Goal: Participate in discussion: Engage in conversation with other users on a specific topic

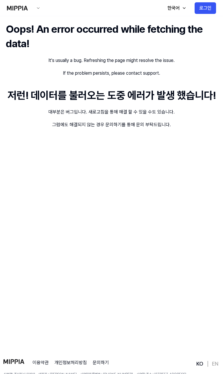
click at [84, 157] on div "Oops! An error occurred while fetching the data! It's usually a bug. Refreshing…" at bounding box center [111, 184] width 223 height 336
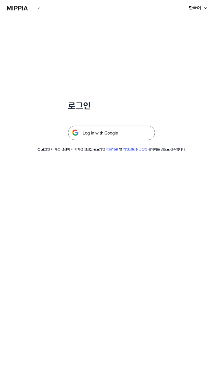
click at [104, 132] on img at bounding box center [111, 133] width 87 height 14
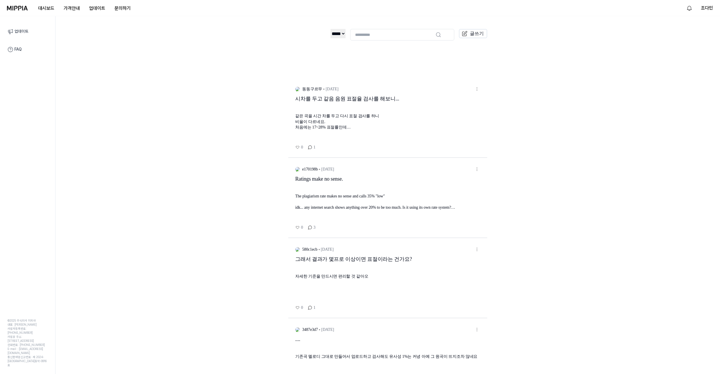
click at [225, 133] on link "시차를 두고 같음 음원 표절율 검사를 해보니... 같은 곡을 시간 차를 두고 다시 표절 검사를 하니 비율이 다르네요. 처음에는 17~28% 표…" at bounding box center [387, 123] width 185 height 56
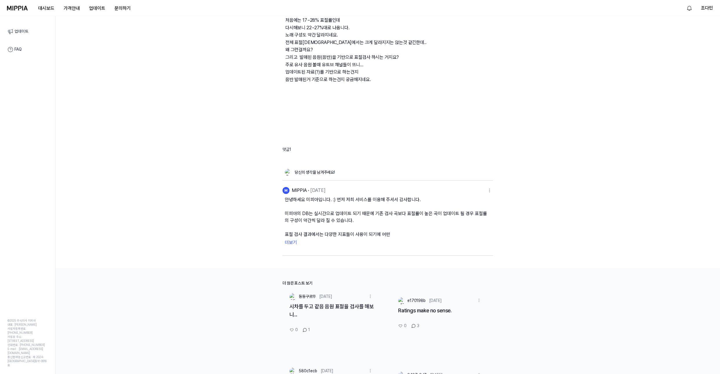
scroll to position [104, 0]
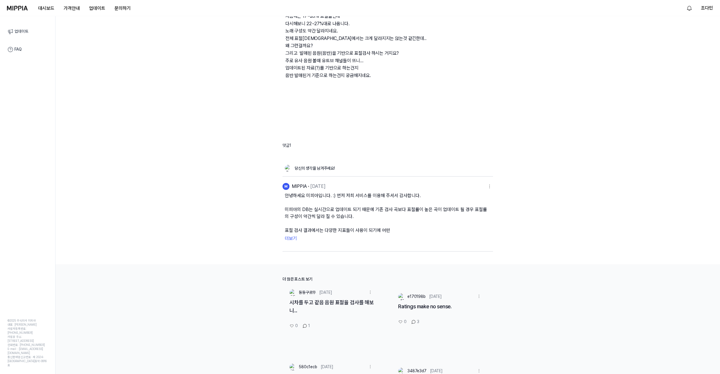
click at [225, 242] on button "더보기" at bounding box center [388, 238] width 206 height 9
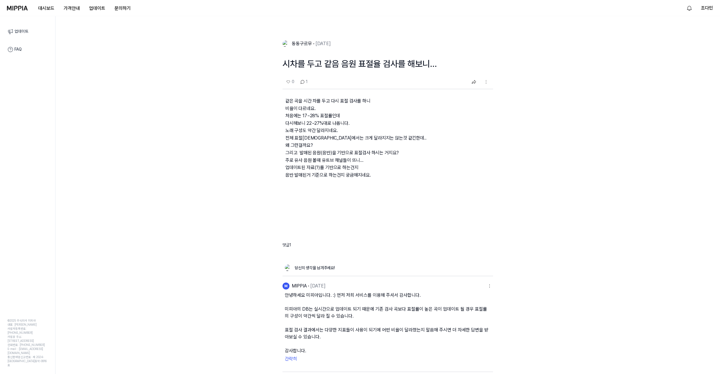
scroll to position [0, 0]
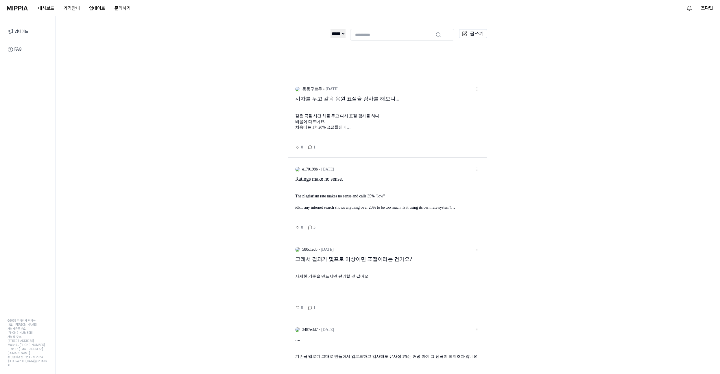
click at [28, 31] on link "업데이트" at bounding box center [27, 31] width 47 height 12
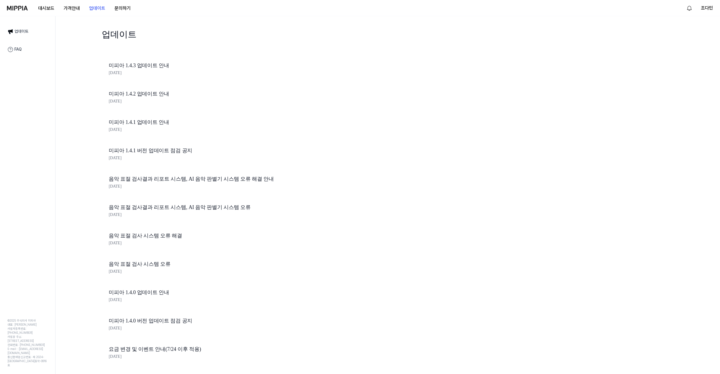
click at [23, 8] on img at bounding box center [17, 8] width 21 height 5
